Goal: Task Accomplishment & Management: Manage account settings

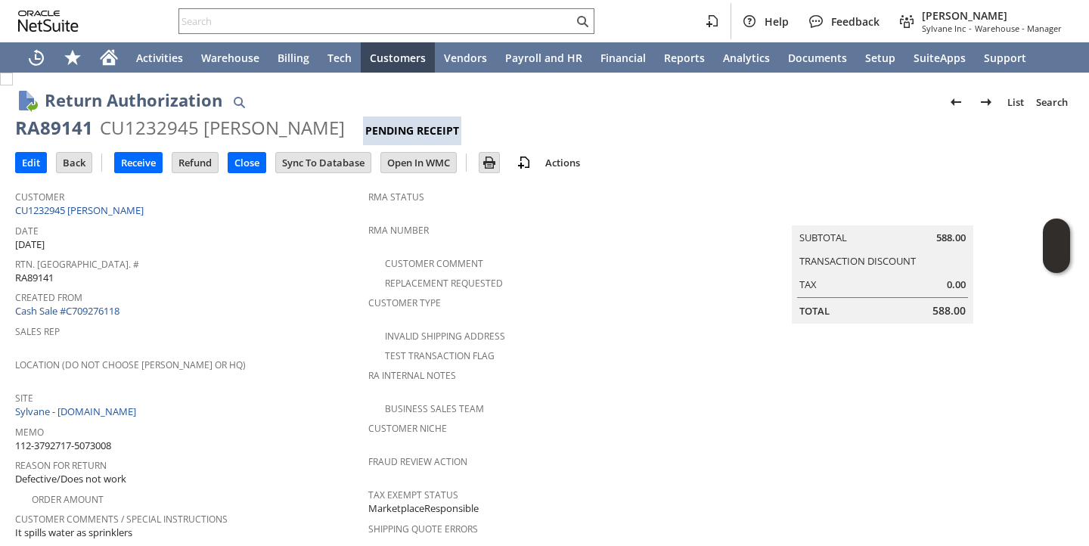
click at [233, 236] on div "Date 8/15/2025" at bounding box center [188, 236] width 346 height 32
click at [123, 170] on input "Receive" at bounding box center [138, 163] width 47 height 20
click at [305, 287] on span "Created From" at bounding box center [188, 295] width 346 height 17
click at [139, 160] on input "Receive" at bounding box center [138, 163] width 47 height 20
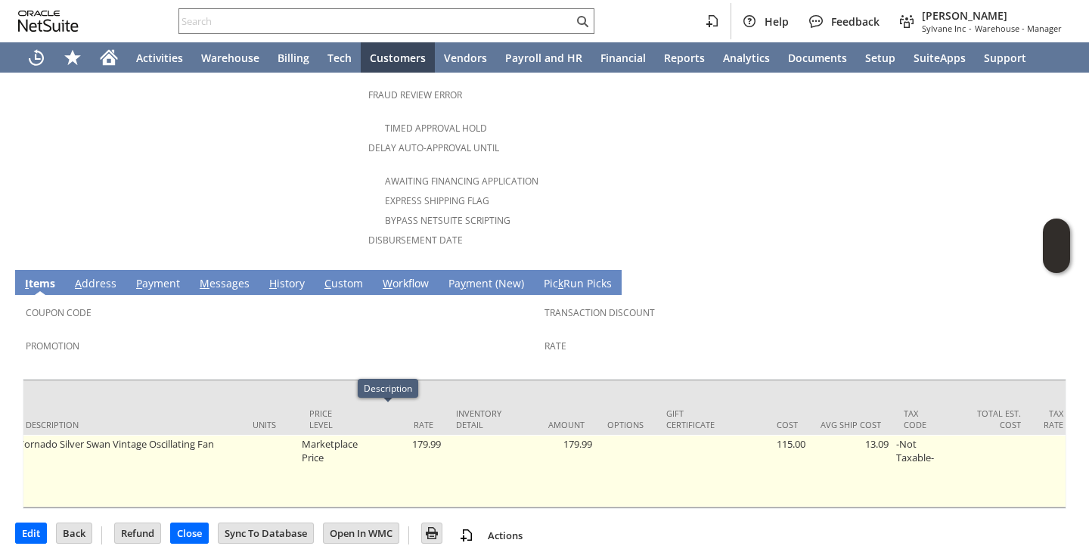
scroll to position [0, 275]
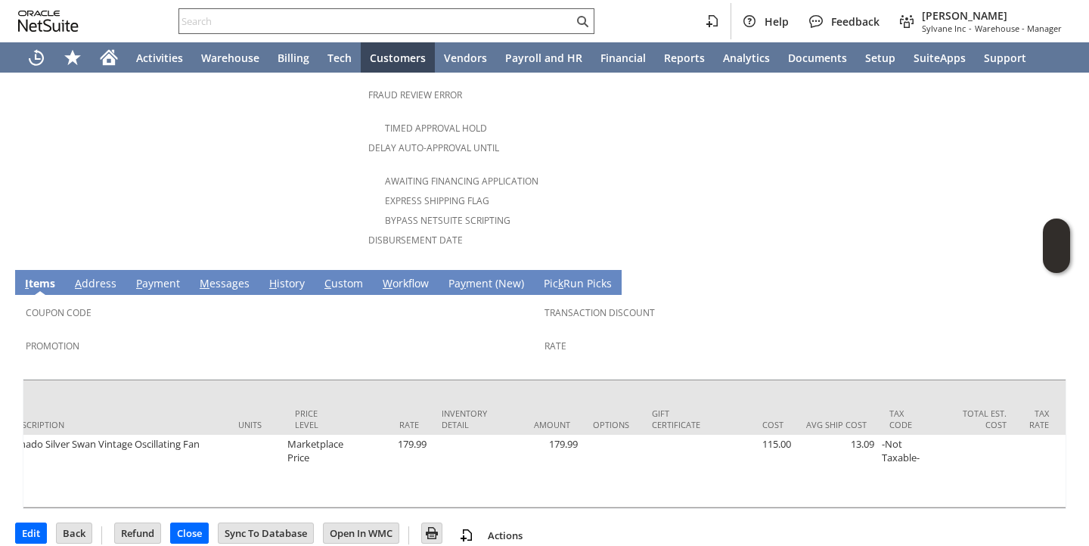
click at [415, 20] on input "text" at bounding box center [376, 21] width 394 height 18
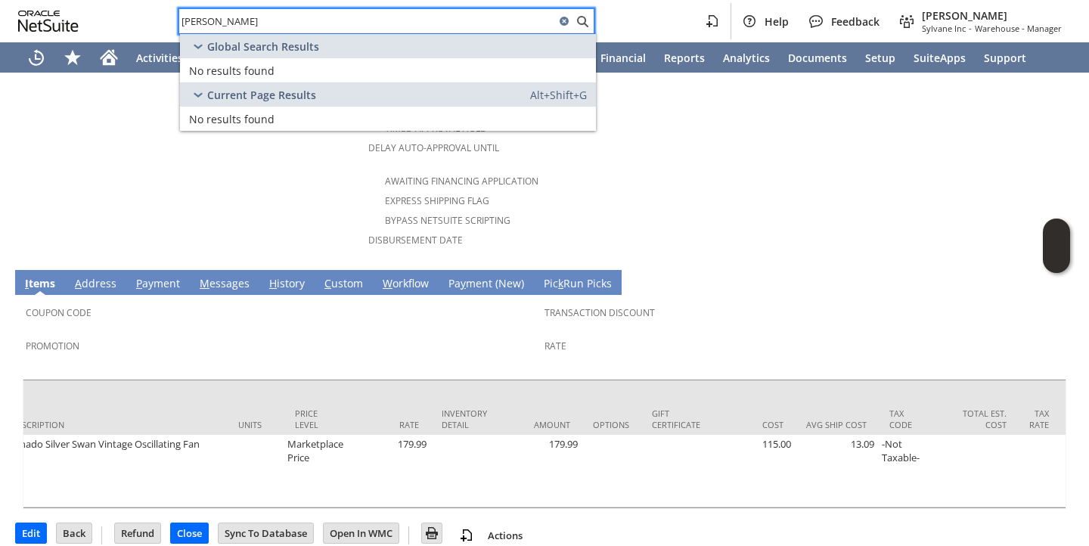
click at [222, 23] on input "adrienne mins" at bounding box center [367, 21] width 376 height 18
type input "mins"
click at [222, 23] on input "mins" at bounding box center [367, 21] width 376 height 18
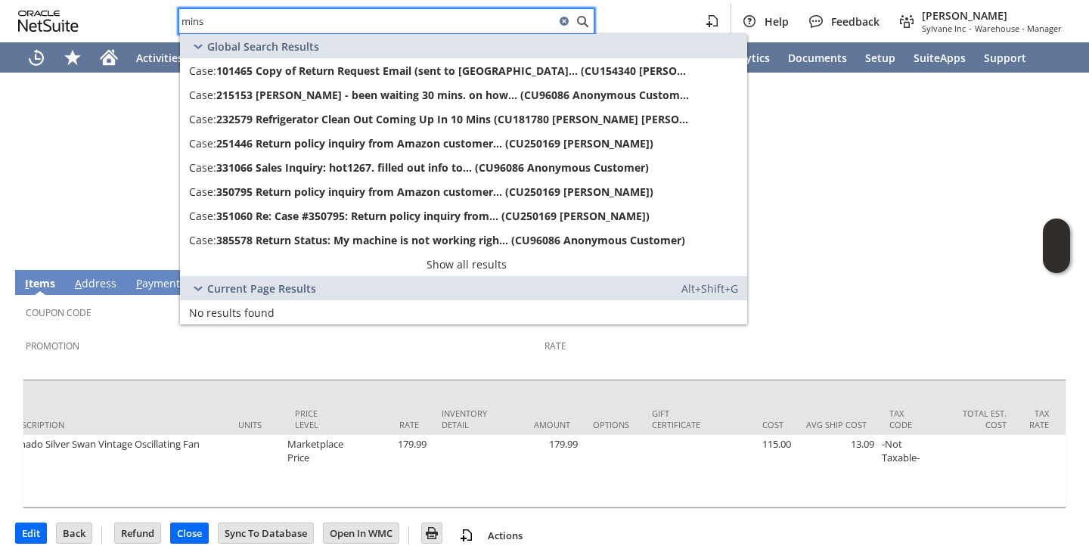
click at [222, 23] on input "mins" at bounding box center [367, 21] width 376 height 18
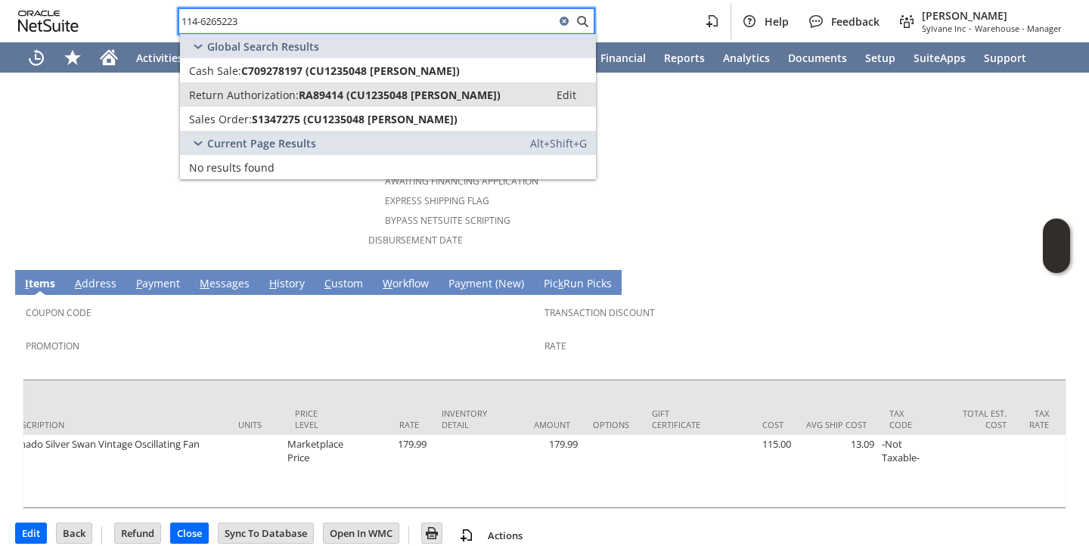
type input "114-6265223"
click at [235, 95] on span "Return Authorization:" at bounding box center [244, 95] width 110 height 14
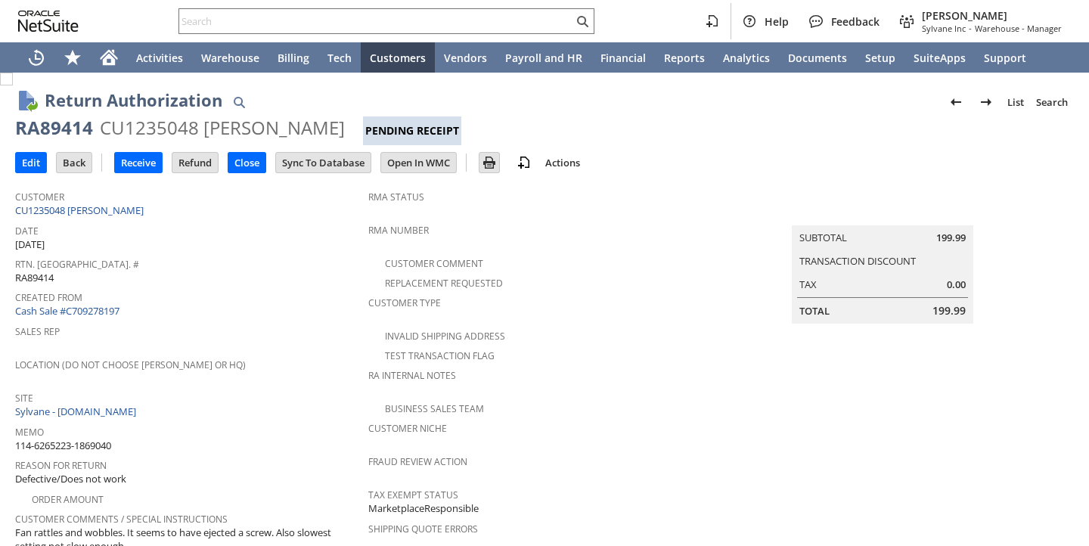
click at [309, 225] on span "Date" at bounding box center [188, 228] width 346 height 17
click at [150, 167] on input "Receive" at bounding box center [138, 163] width 47 height 20
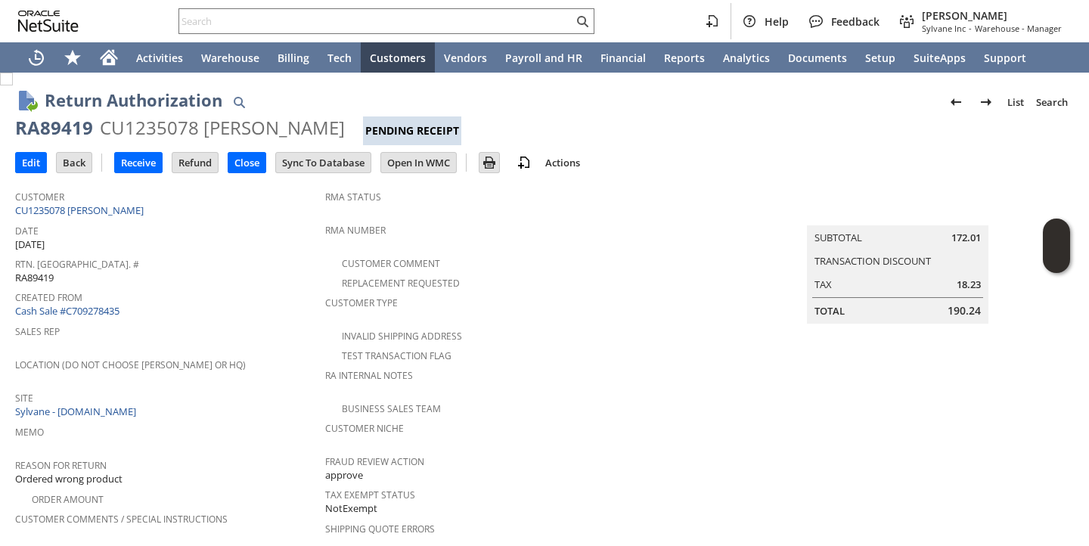
click at [268, 403] on div "Site Sylvane - [DOMAIN_NAME]" at bounding box center [166, 403] width 302 height 33
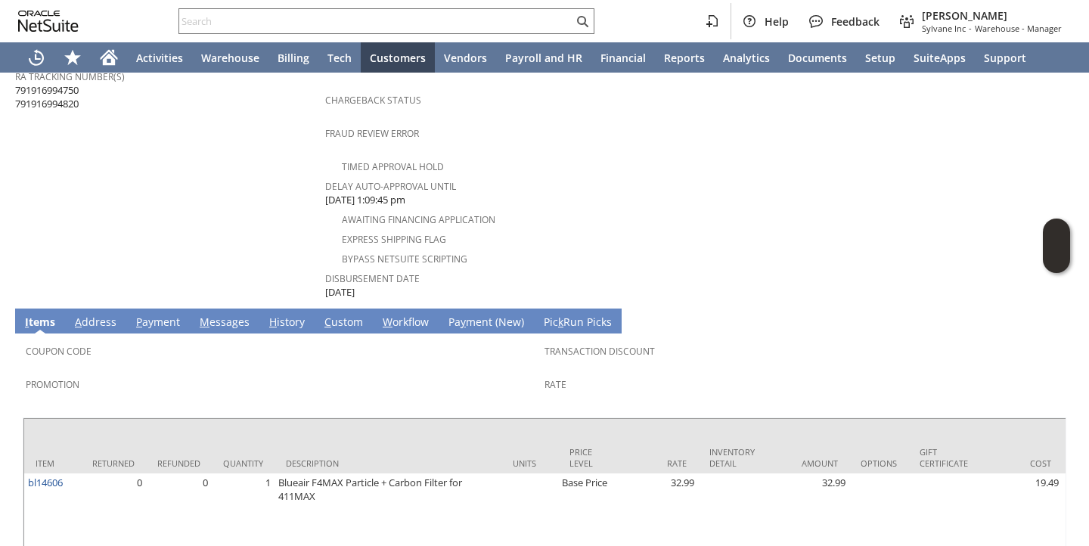
scroll to position [812, 0]
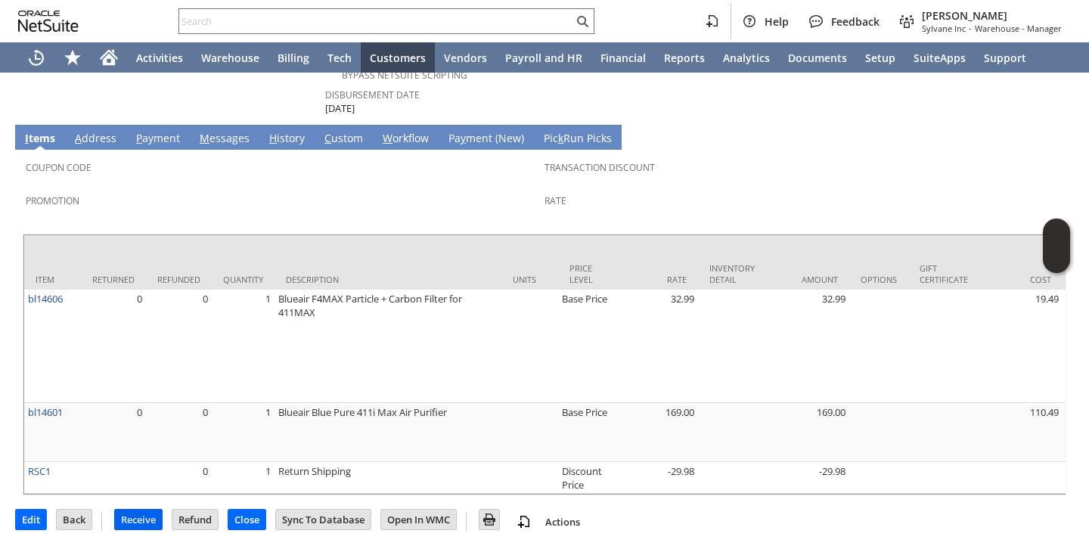
click at [137, 519] on input "Receive" at bounding box center [138, 520] width 47 height 20
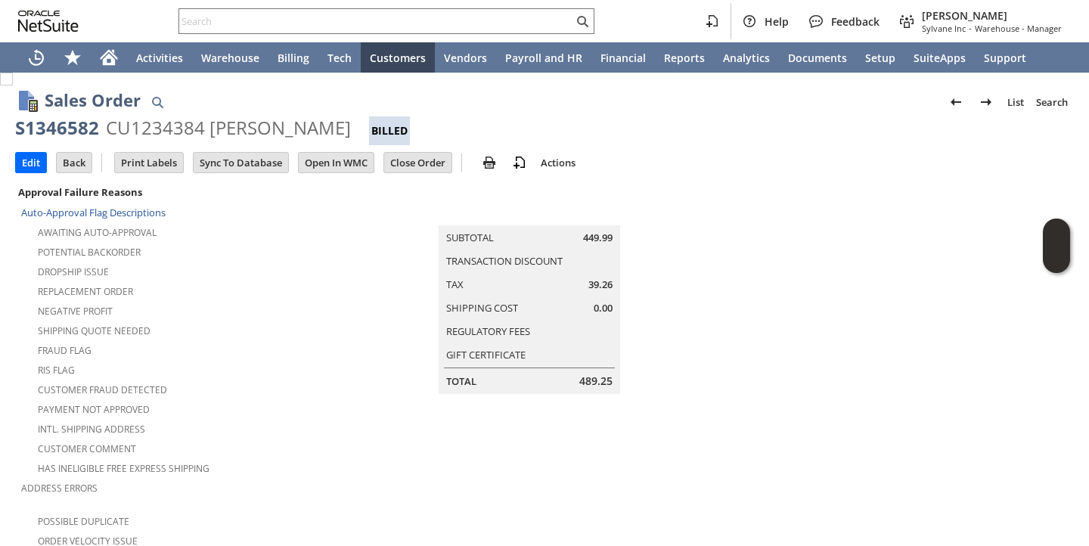
click at [324, 244] on div "Potential Backorder" at bounding box center [183, 250] width 324 height 18
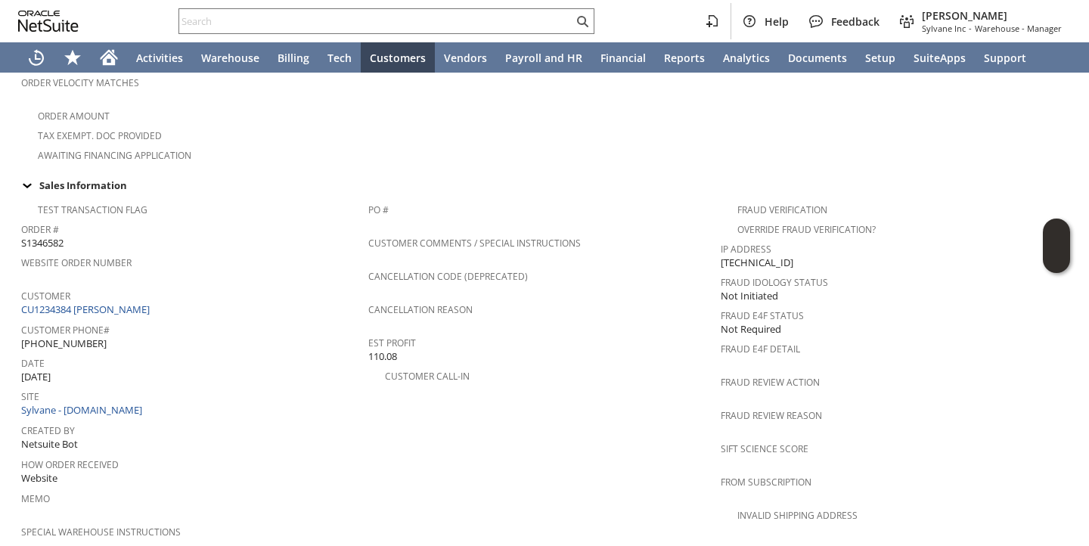
scroll to position [477, 0]
click at [137, 303] on link "CU1234384 Carmela Surbeck" at bounding box center [87, 310] width 132 height 14
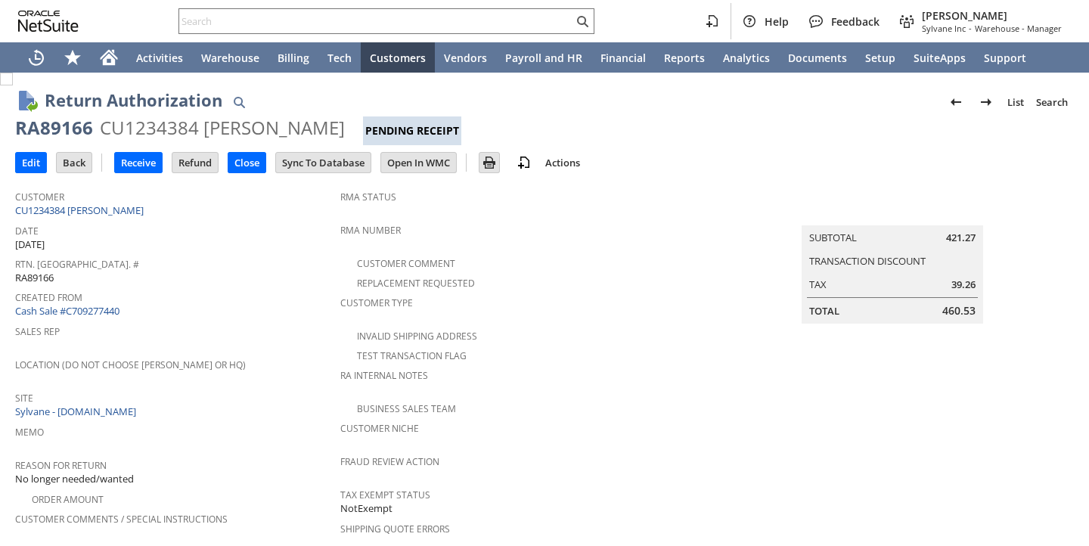
click at [269, 271] on div "Rtn. Auth. # RA89166" at bounding box center [174, 269] width 318 height 32
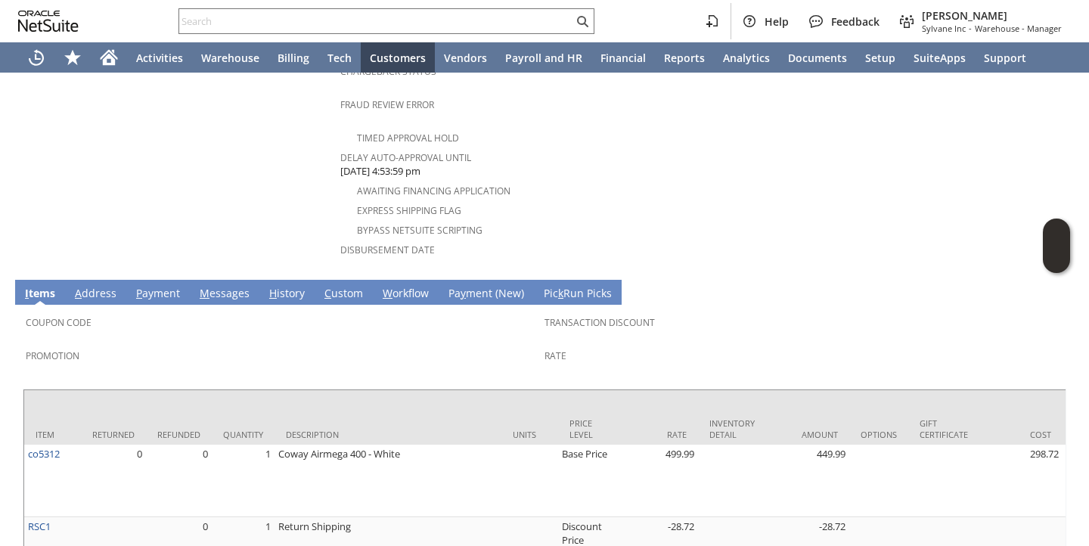
scroll to position [699, 0]
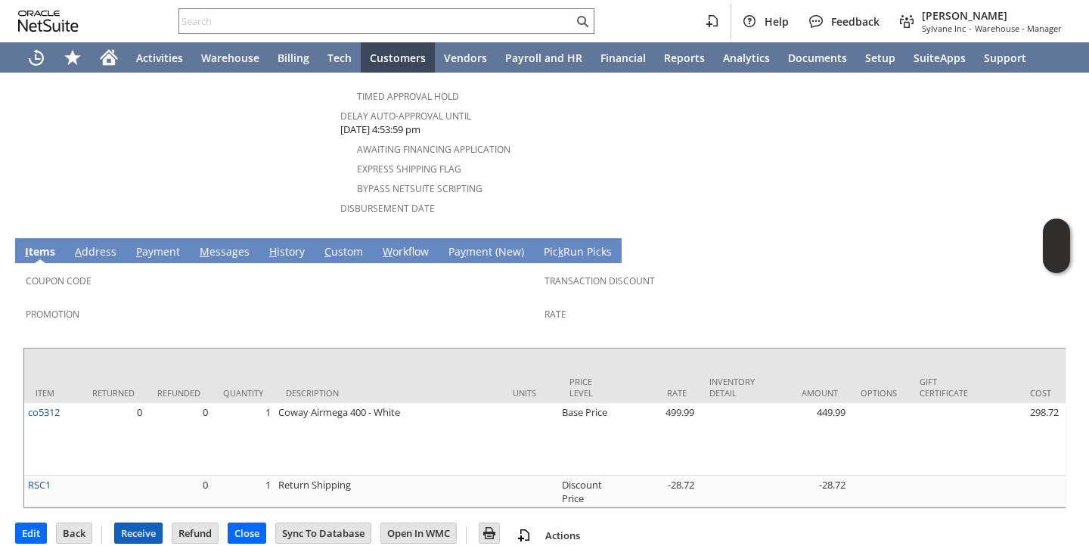
click at [134, 523] on input "Receive" at bounding box center [138, 533] width 47 height 20
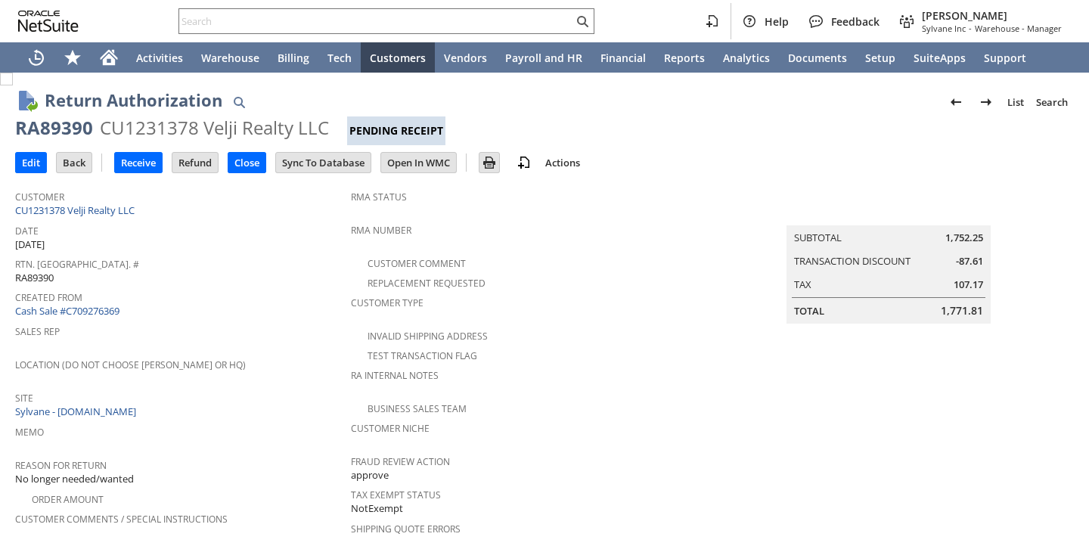
click at [309, 387] on span "Site" at bounding box center [179, 395] width 328 height 17
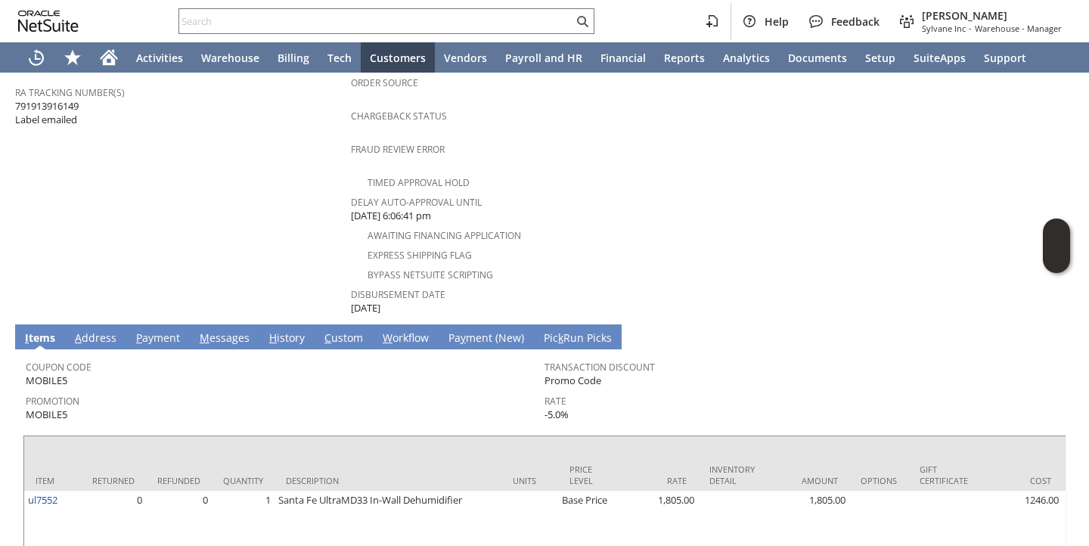
scroll to position [685, 0]
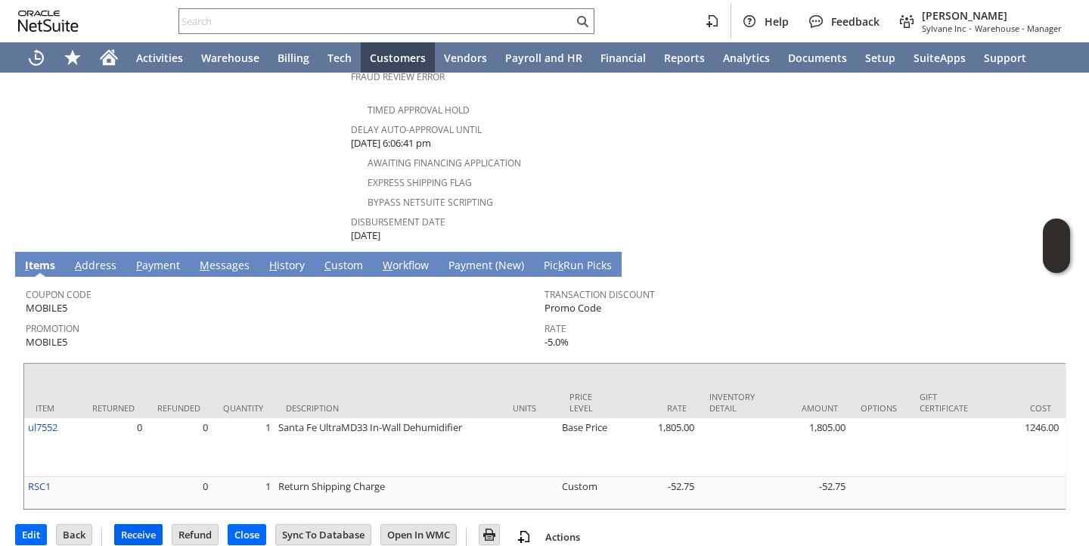
click at [147, 525] on input "Receive" at bounding box center [138, 535] width 47 height 20
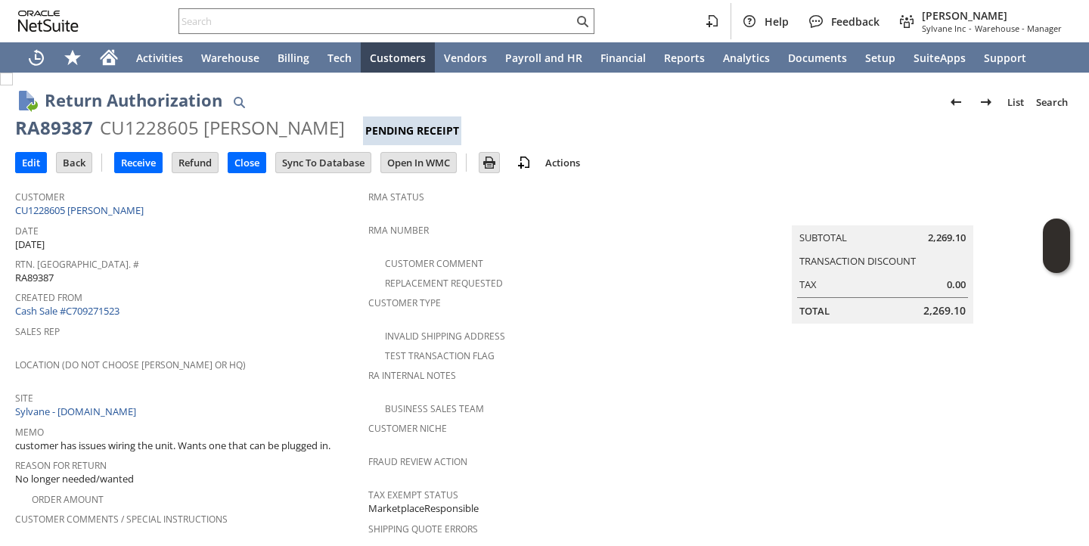
click at [309, 358] on span "Location (Do Not Choose Sheeran or HQ)" at bounding box center [188, 362] width 346 height 17
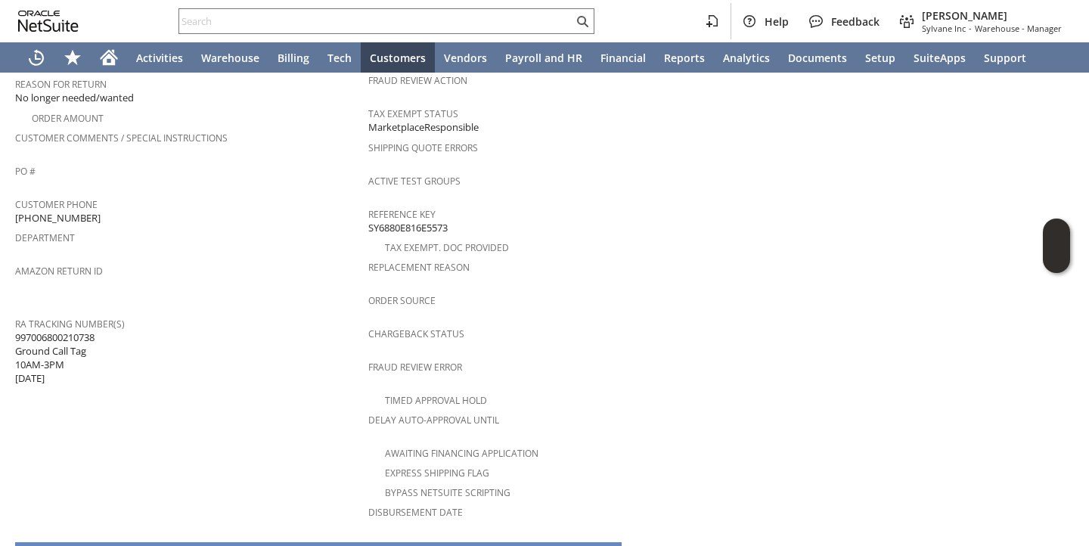
scroll to position [685, 0]
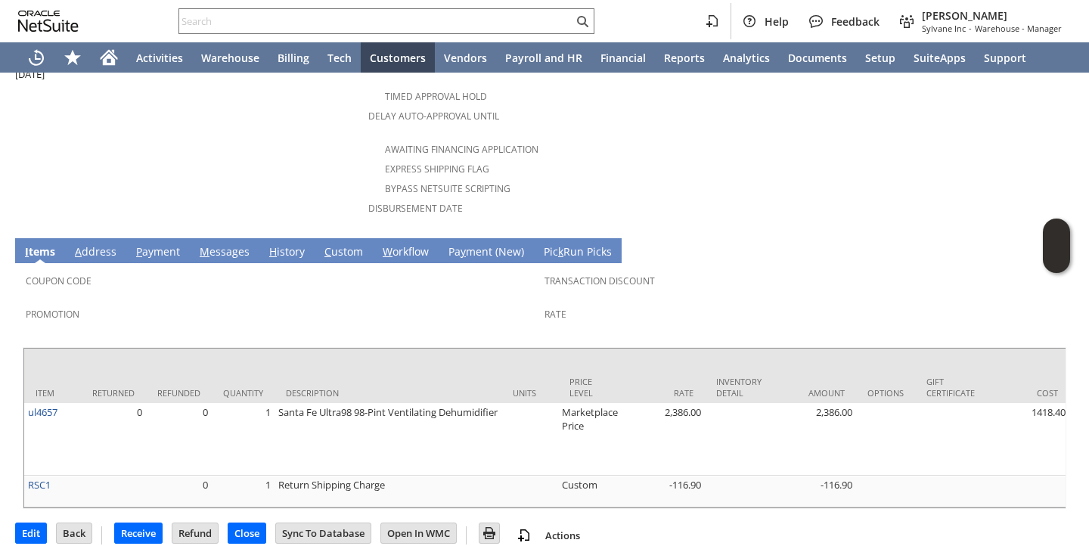
click at [332, 303] on div "Promotion" at bounding box center [281, 319] width 511 height 32
click at [444, 270] on div "Coupon Code" at bounding box center [281, 286] width 511 height 32
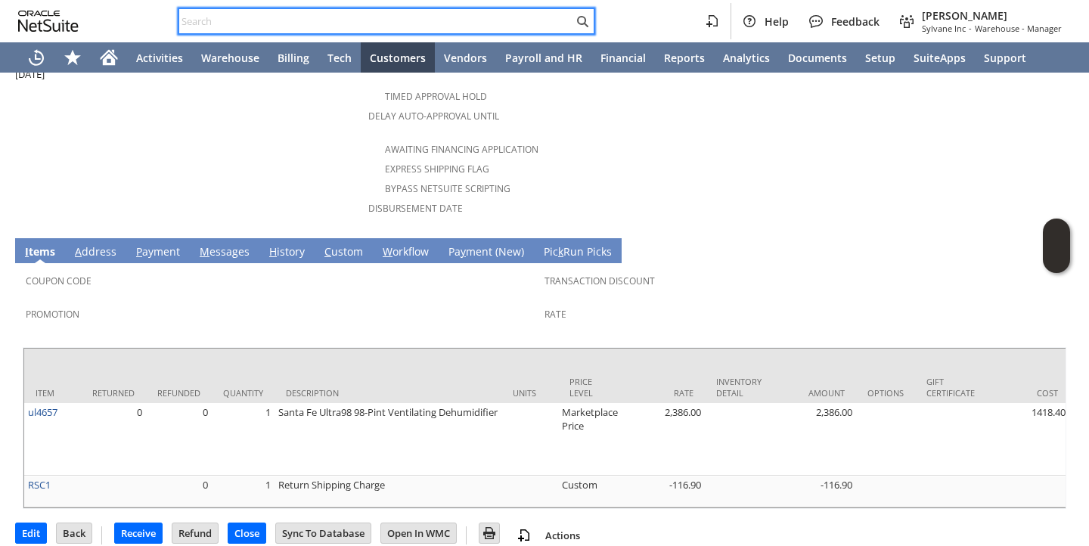
click at [249, 20] on input "text" at bounding box center [376, 21] width 394 height 18
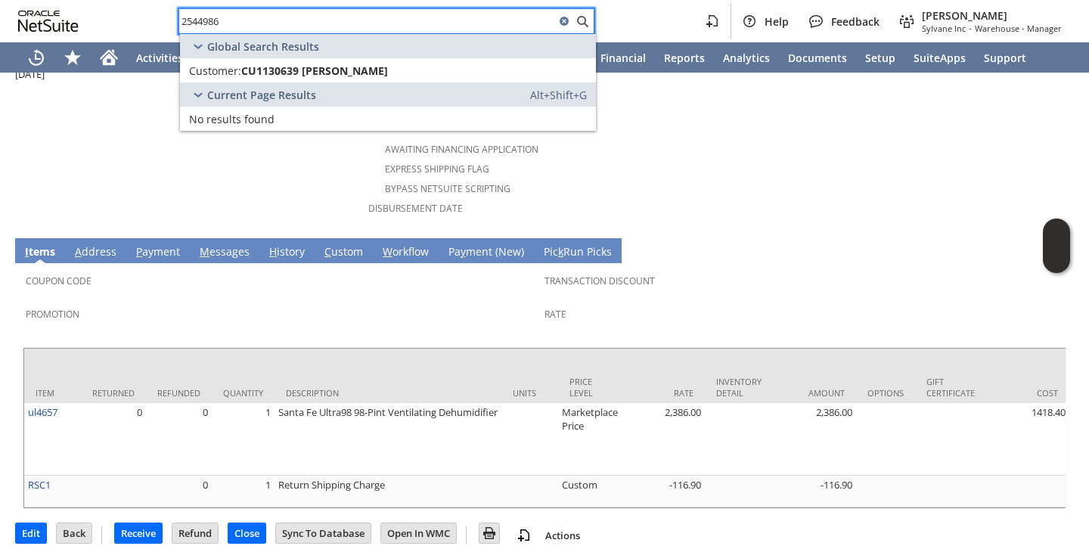
click at [203, 22] on input "2544986" at bounding box center [367, 21] width 376 height 18
click at [203, 23] on input "2544986" at bounding box center [367, 21] width 376 height 18
type input "2544986"
click at [135, 523] on input "Receive" at bounding box center [138, 533] width 47 height 20
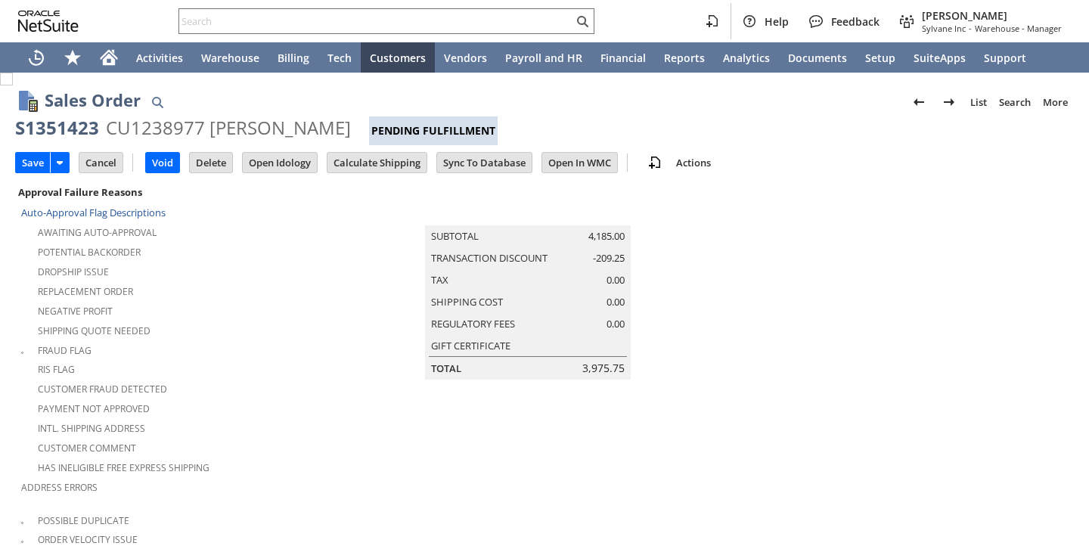
scroll to position [1047, 0]
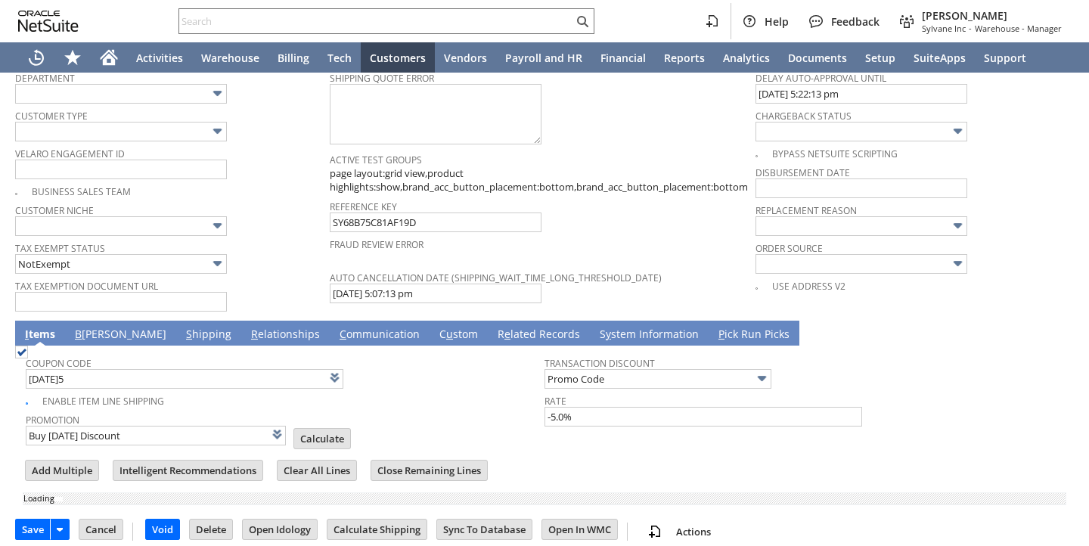
type input "Add"
type input "Copy Previous"
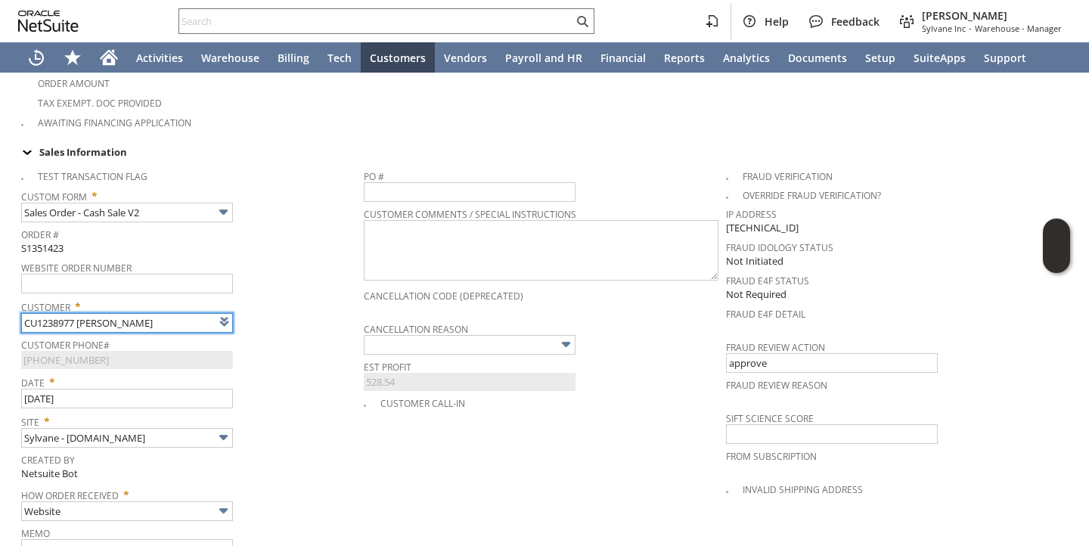
type input "Intelligent Recommendations ⁰"
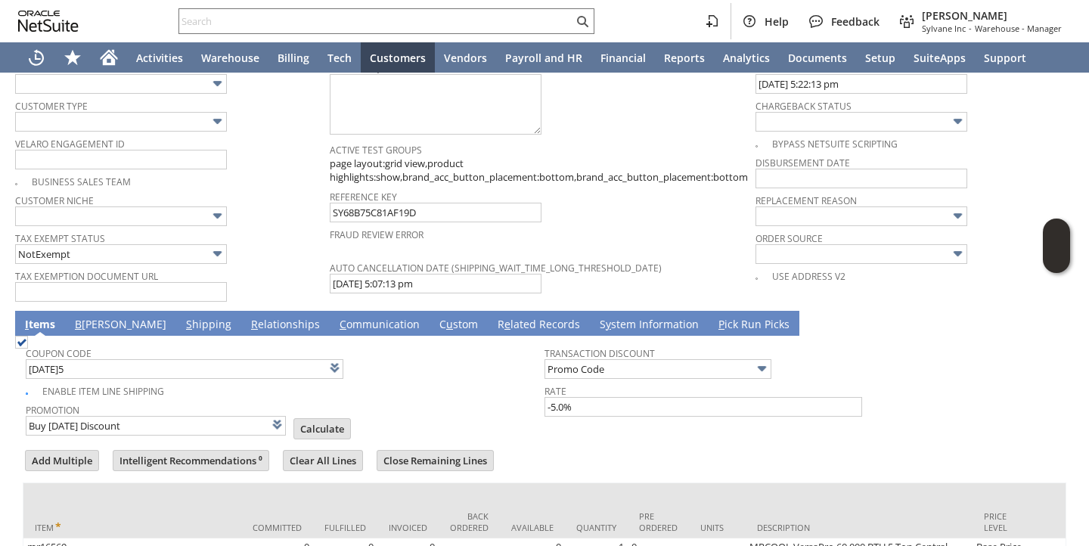
scroll to position [1016, 0]
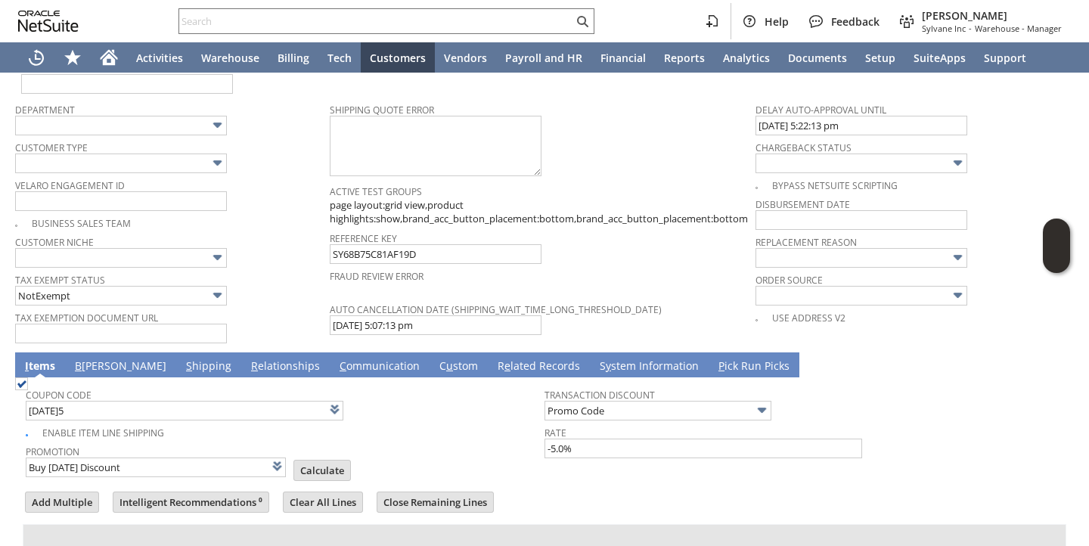
click at [82, 358] on link "B illing" at bounding box center [120, 366] width 99 height 17
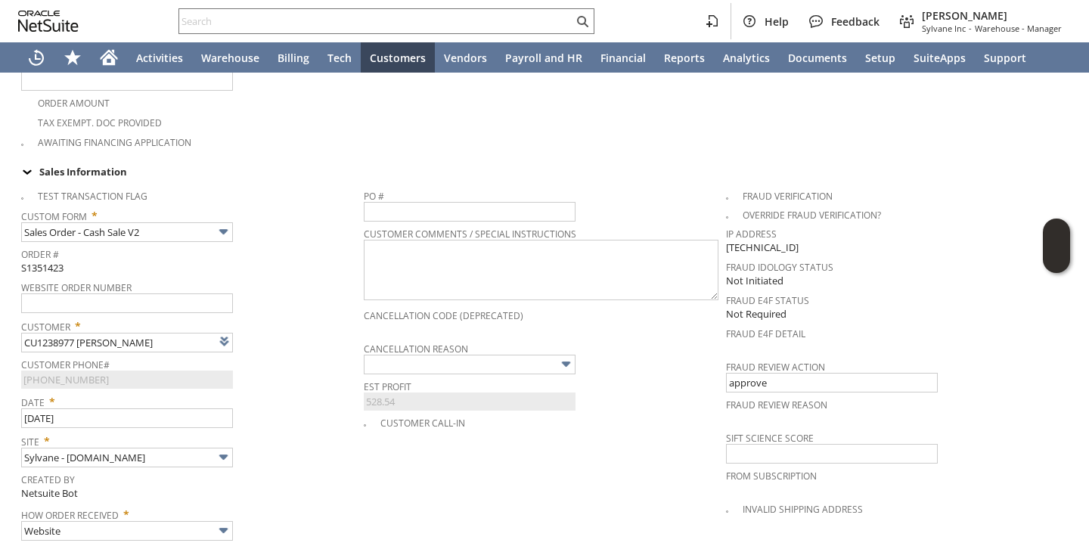
scroll to position [443, 0]
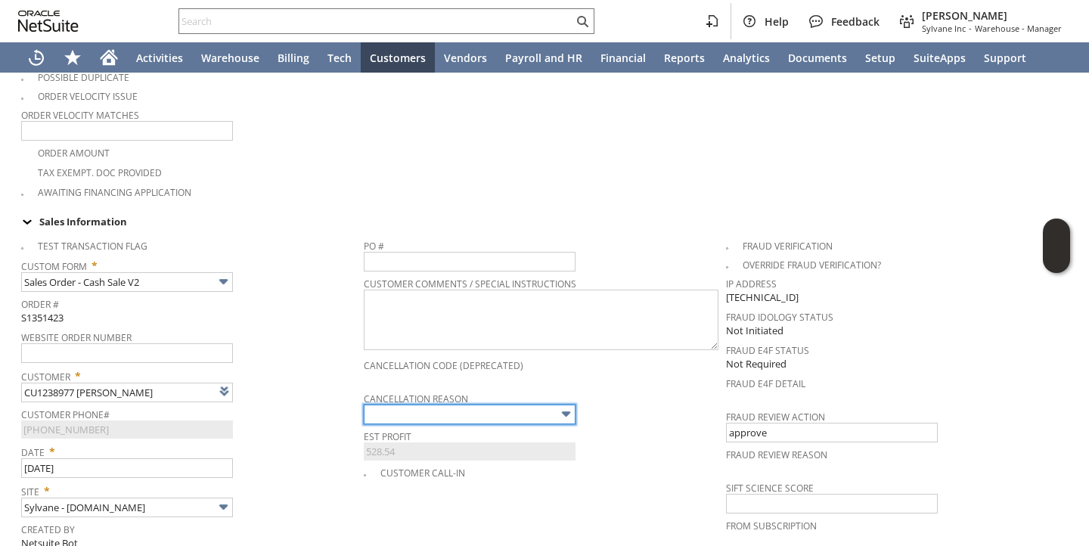
click at [441, 406] on input "text" at bounding box center [470, 415] width 212 height 20
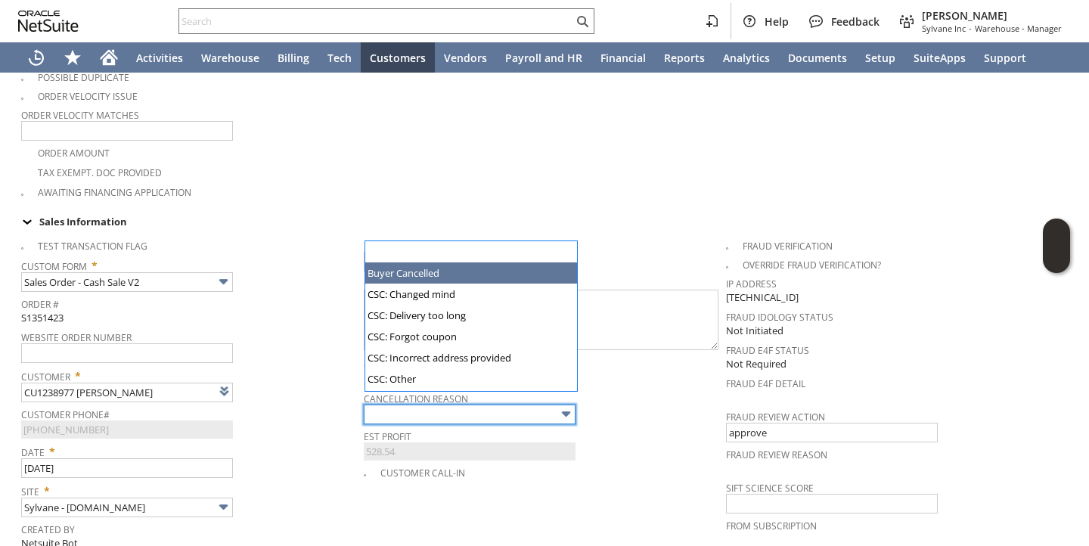
type input "Buyer Cancelled"
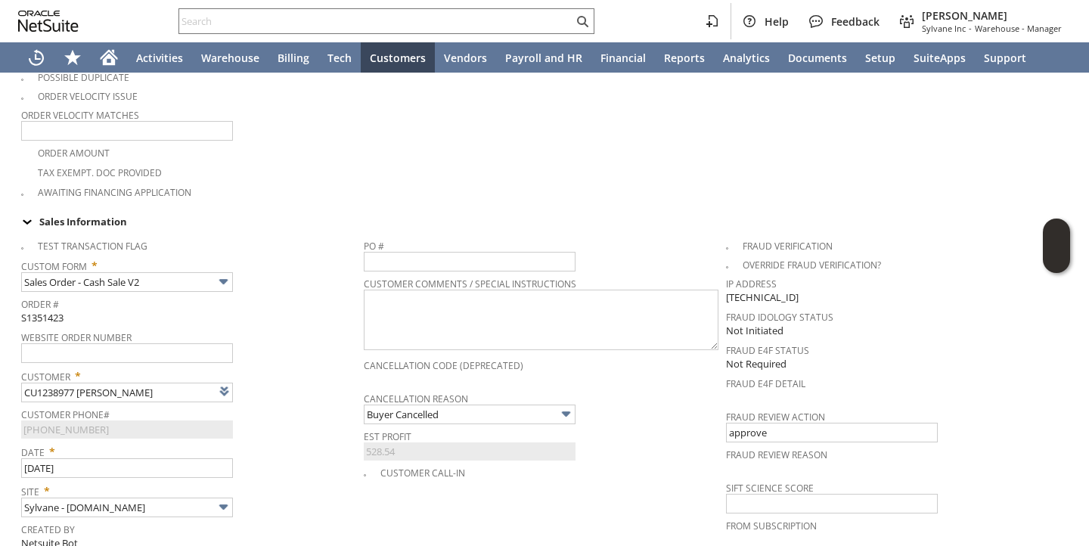
click at [259, 256] on span "Custom Form *" at bounding box center [188, 263] width 335 height 18
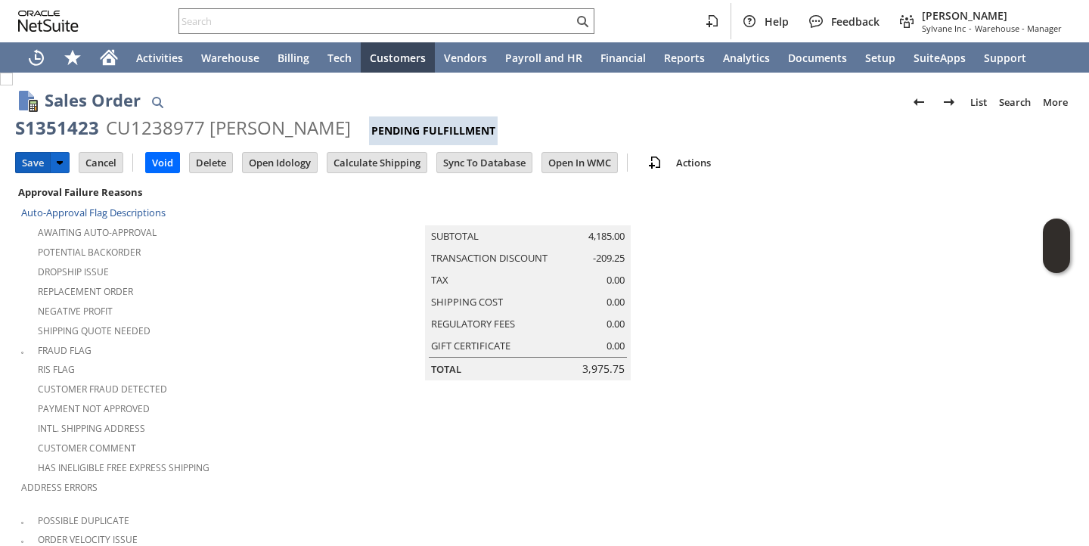
click at [33, 165] on input "Save" at bounding box center [33, 163] width 34 height 20
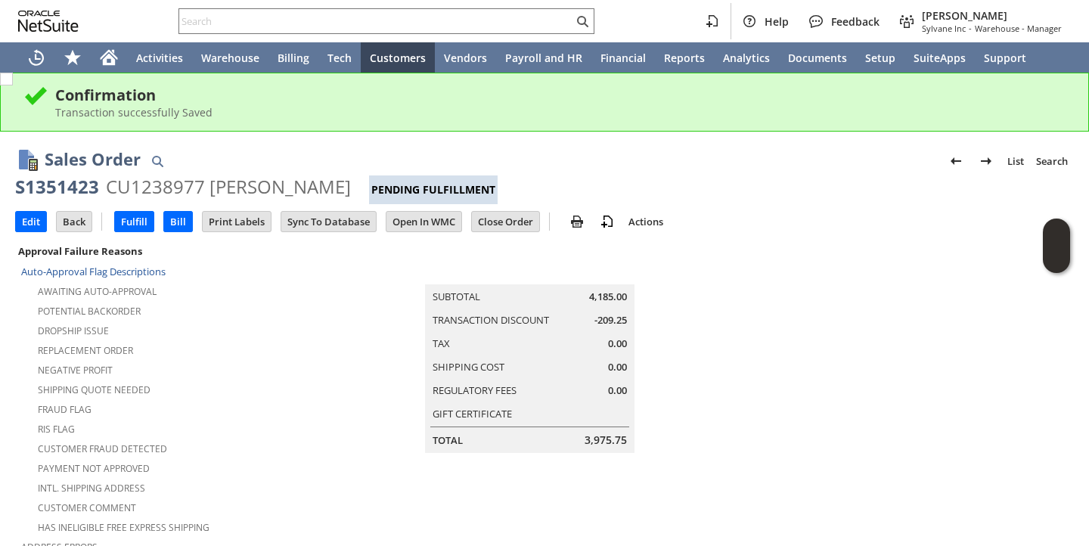
click at [510, 224] on input "Close Order" at bounding box center [505, 222] width 67 height 20
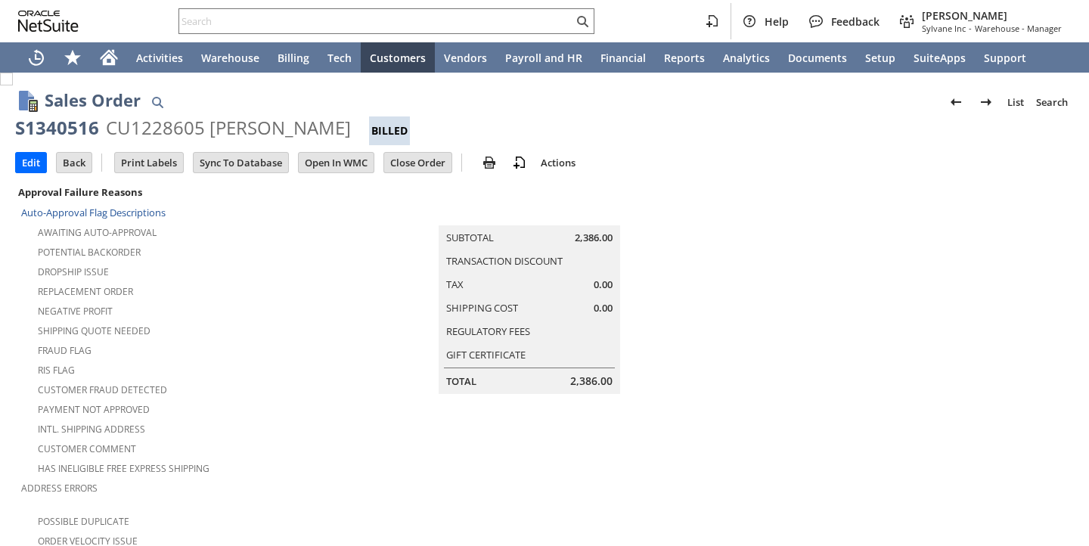
scroll to position [999, 0]
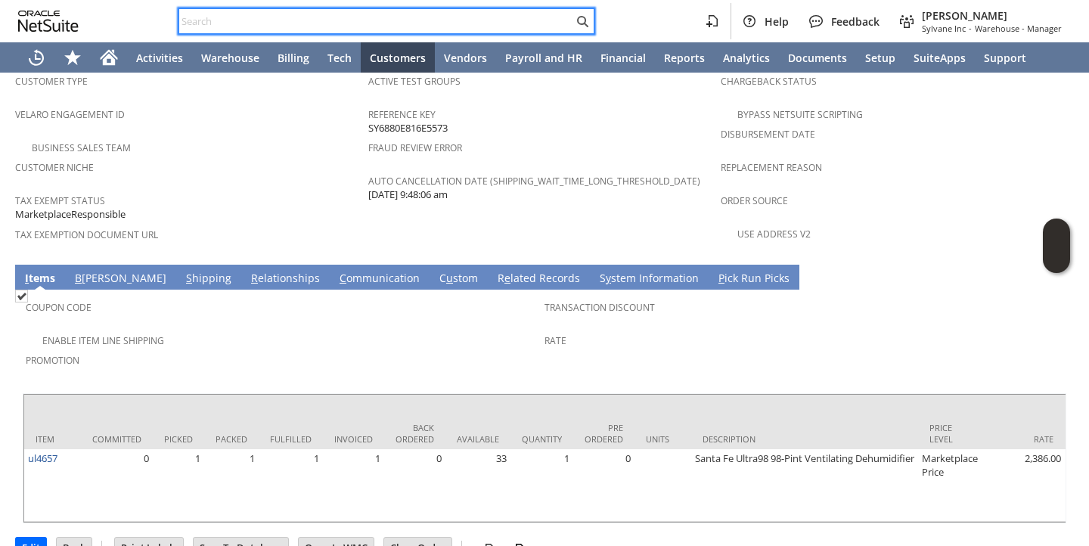
click at [349, 26] on input "text" at bounding box center [376, 21] width 394 height 18
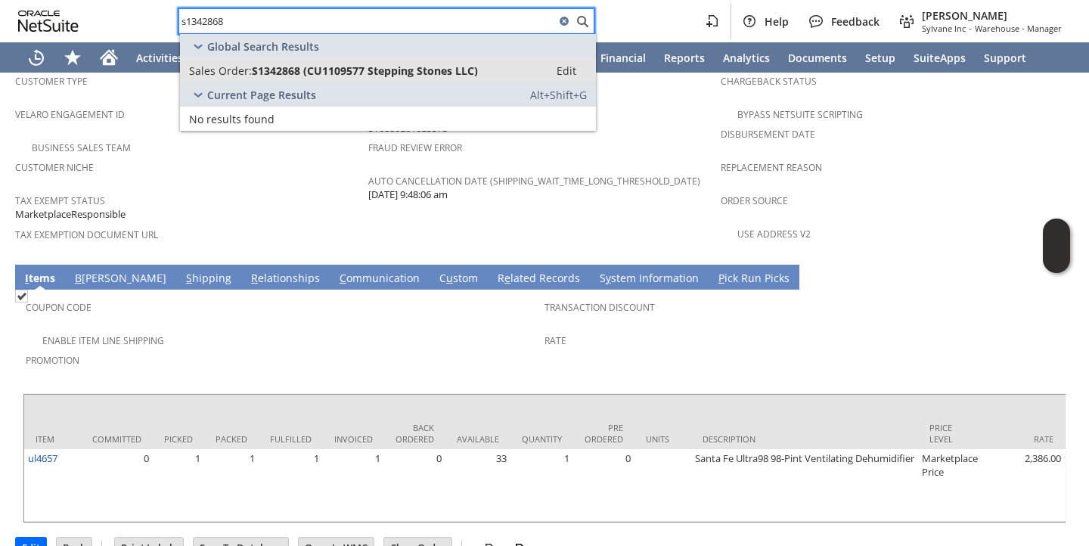
type input "s1342868"
click at [322, 67] on span "S1342868 (CU1109577 Stepping Stones LLC)" at bounding box center [365, 71] width 226 height 14
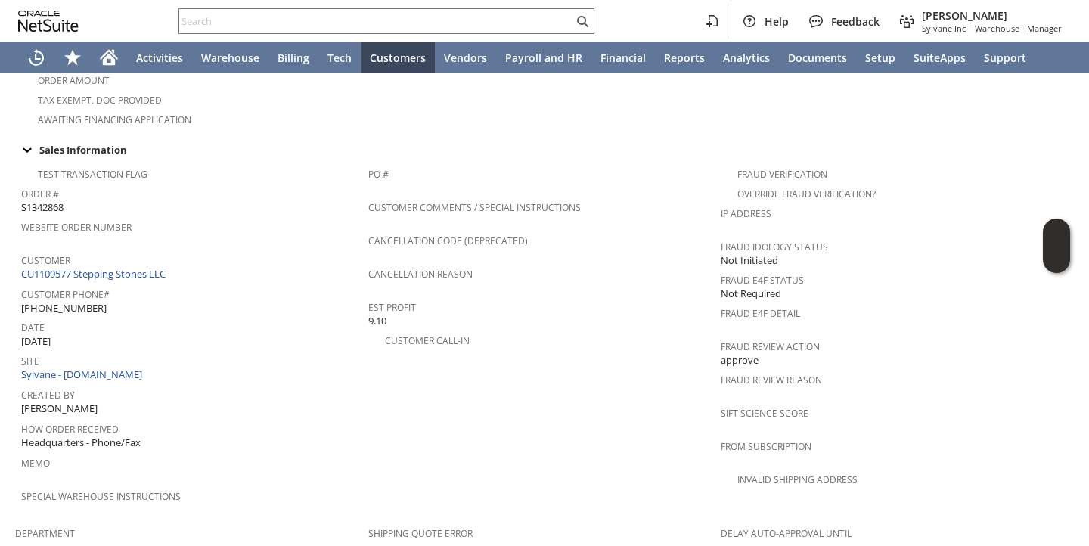
scroll to position [514, 0]
click at [163, 266] on link "CU1109577 Stepping Stones LLC" at bounding box center [95, 273] width 148 height 14
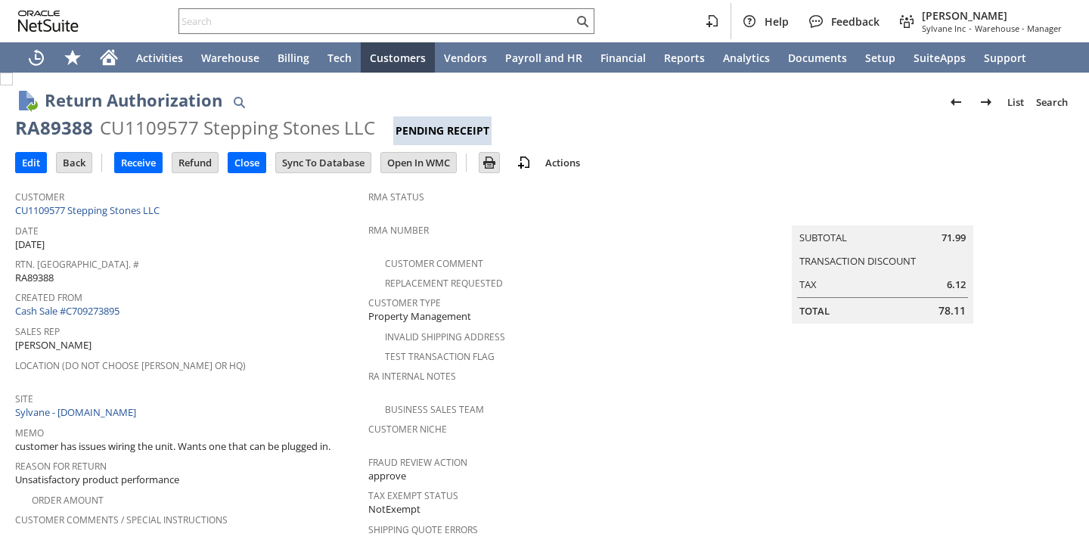
click at [262, 355] on span "Location (Do Not Choose [PERSON_NAME] or HQ)" at bounding box center [188, 363] width 346 height 17
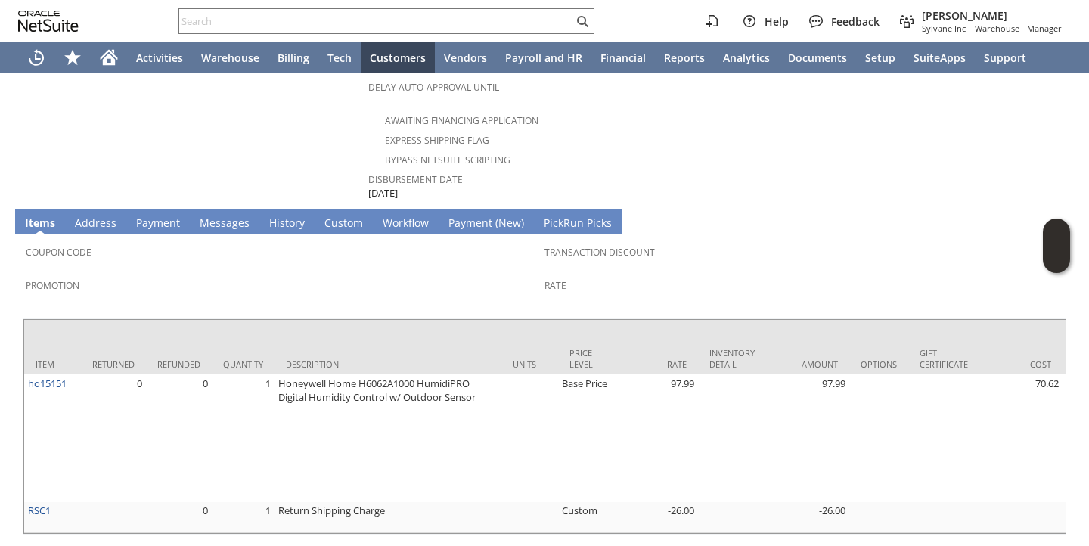
scroll to position [740, 0]
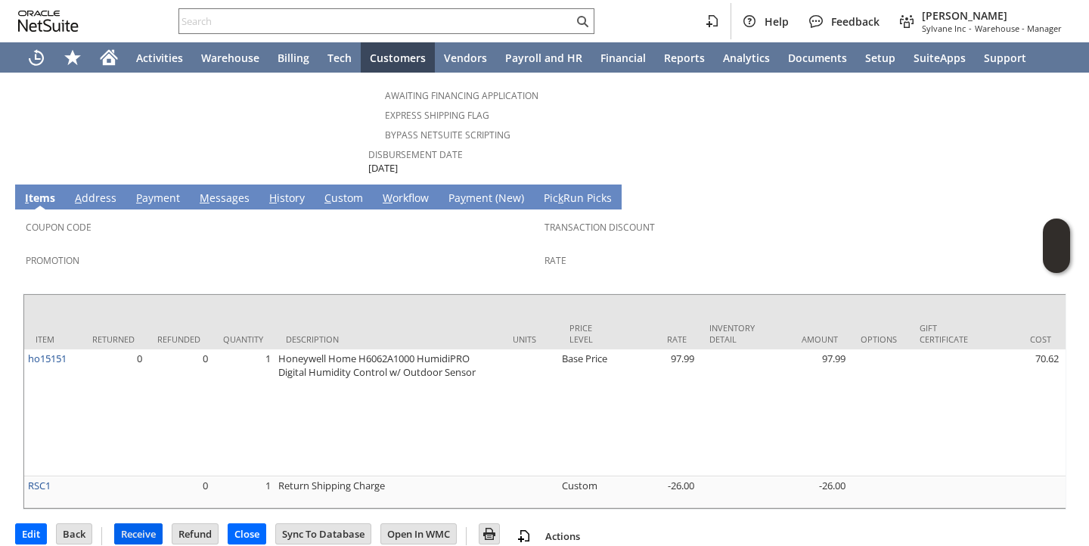
click at [157, 524] on input "Receive" at bounding box center [138, 534] width 47 height 20
